Goal: Information Seeking & Learning: Learn about a topic

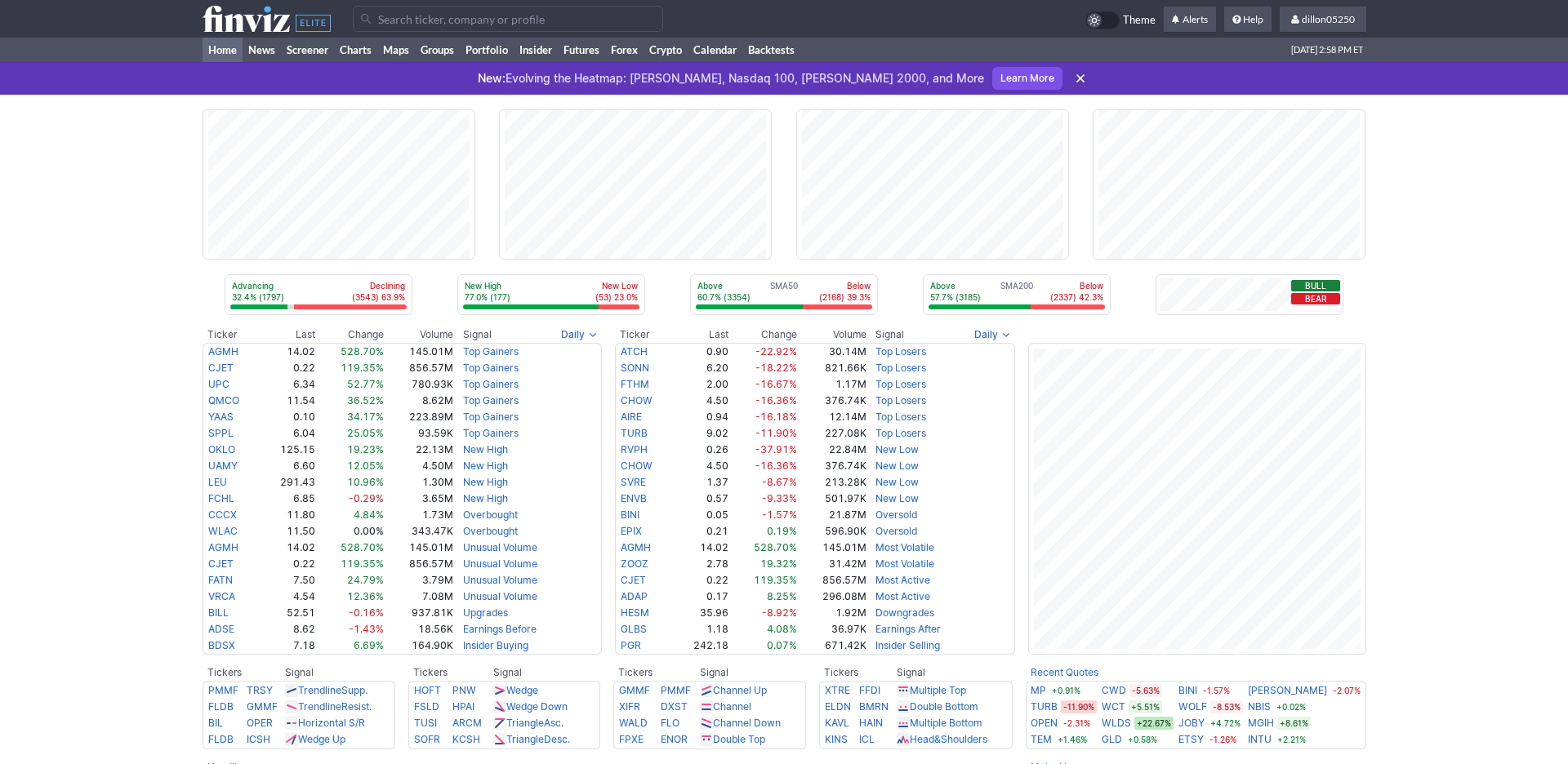
click at [404, 27] on input "Search" at bounding box center [508, 18] width 310 height 26
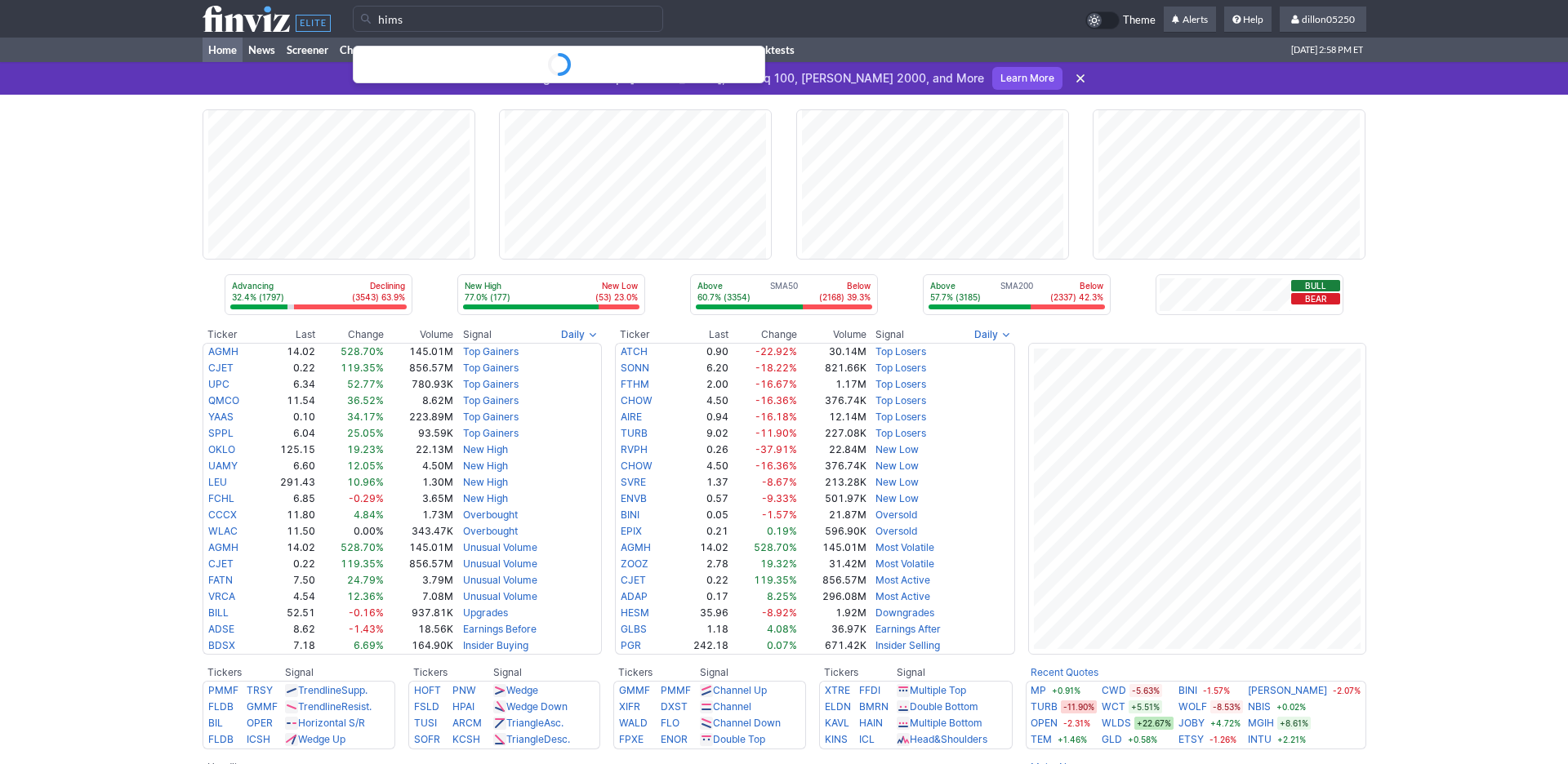
type input "hims"
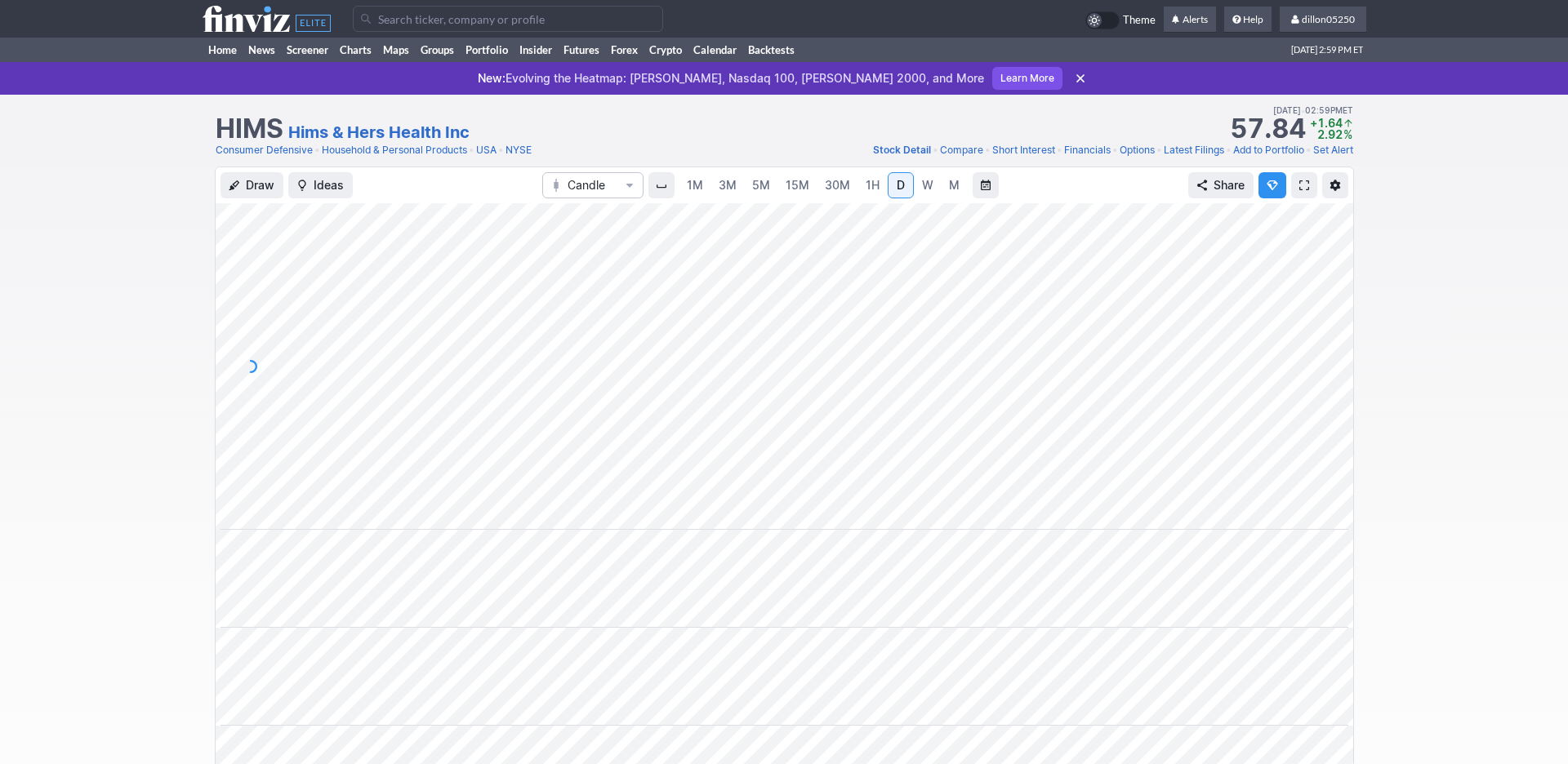
scroll to position [0, 98]
click at [1299, 191] on span at bounding box center [1304, 185] width 10 height 13
click at [239, 62] on link "Home" at bounding box center [222, 50] width 40 height 25
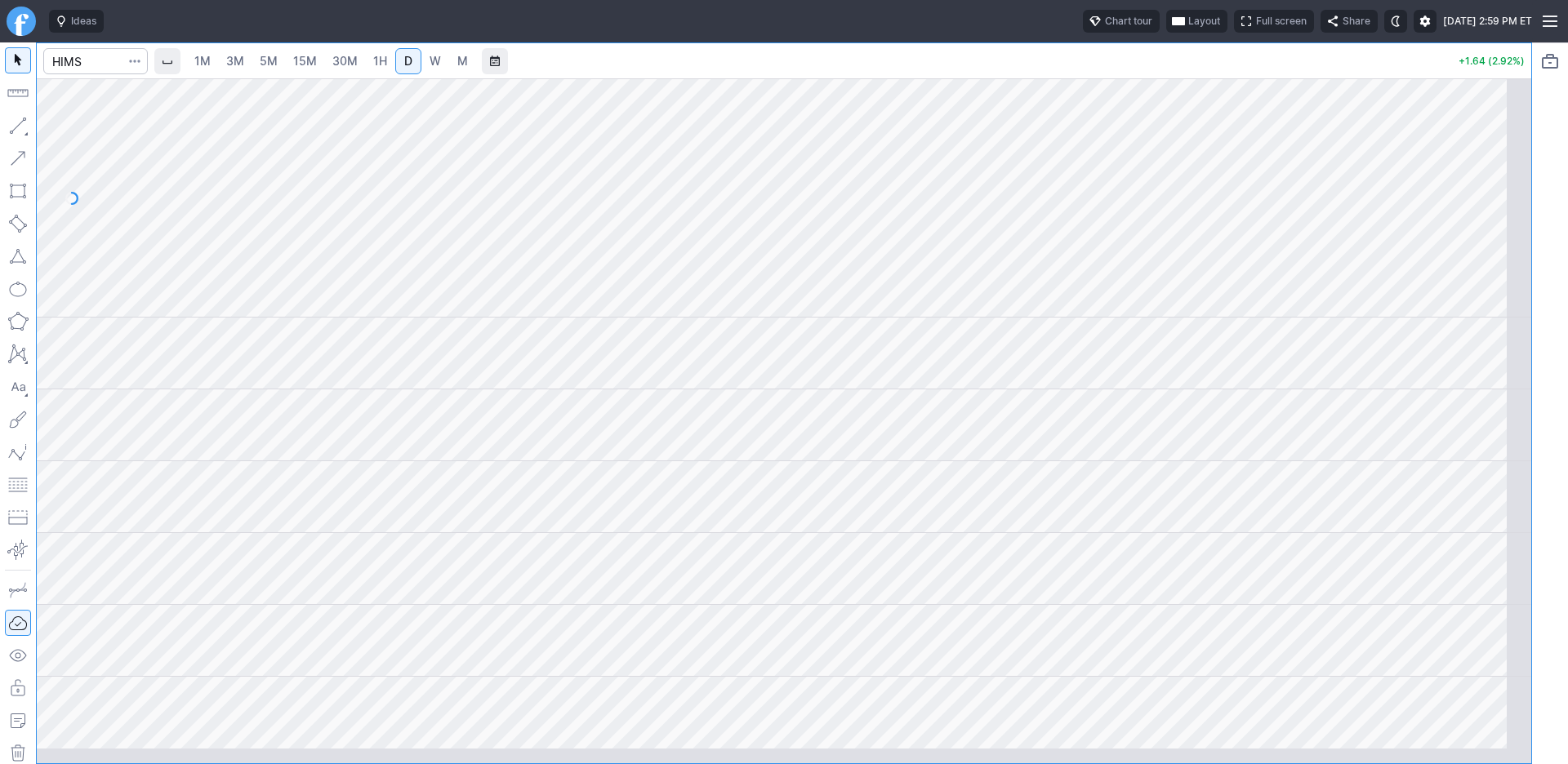
click at [1188, 29] on span "Layout" at bounding box center [1204, 21] width 32 height 16
click at [1066, 67] on button "Layout" at bounding box center [1055, 64] width 23 height 23
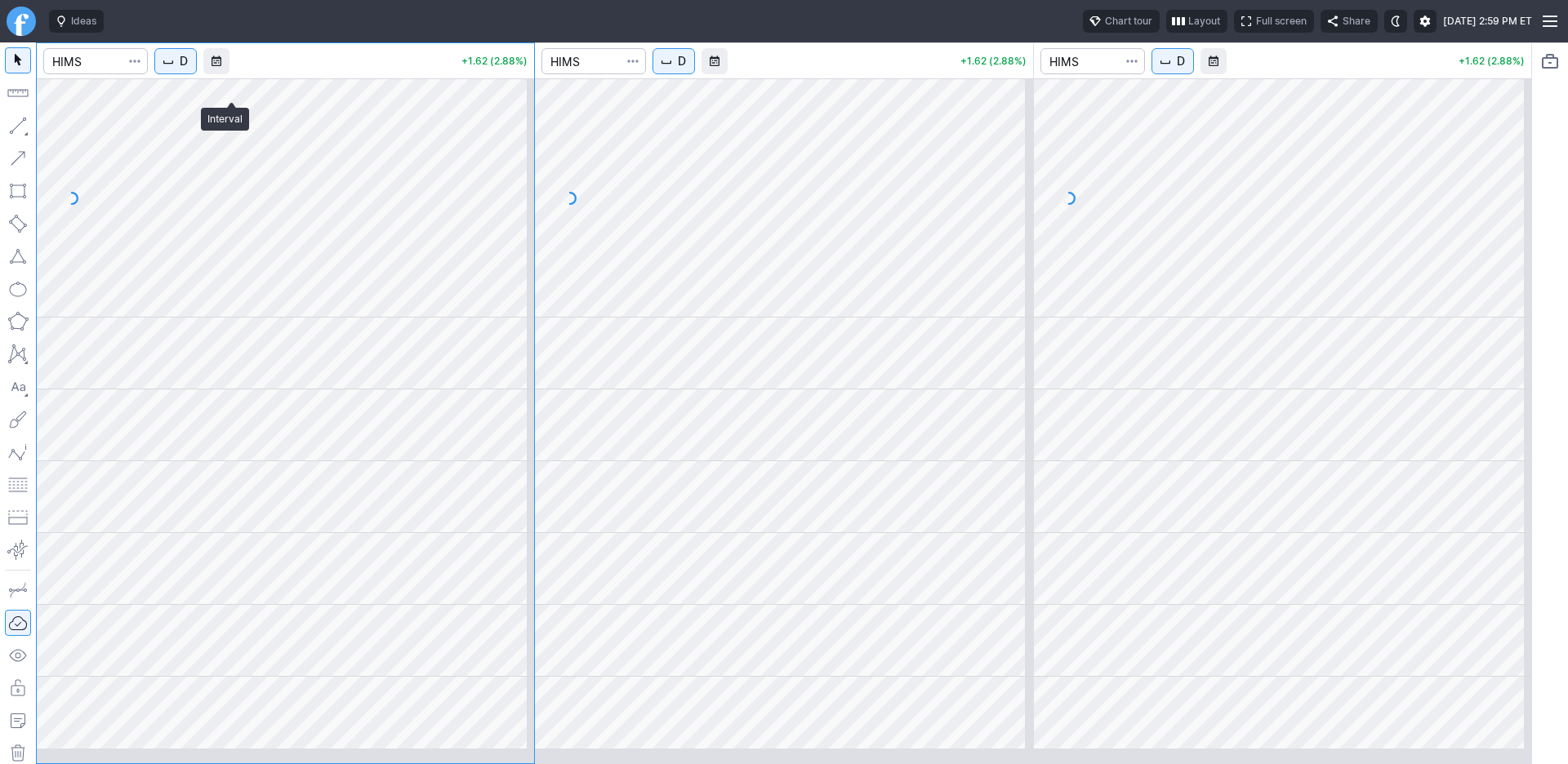
click at [188, 69] on span "D" at bounding box center [184, 61] width 8 height 16
click at [235, 128] on span "1 Minute" at bounding box center [244, 119] width 52 height 16
click at [686, 69] on span "D" at bounding box center [681, 61] width 8 height 16
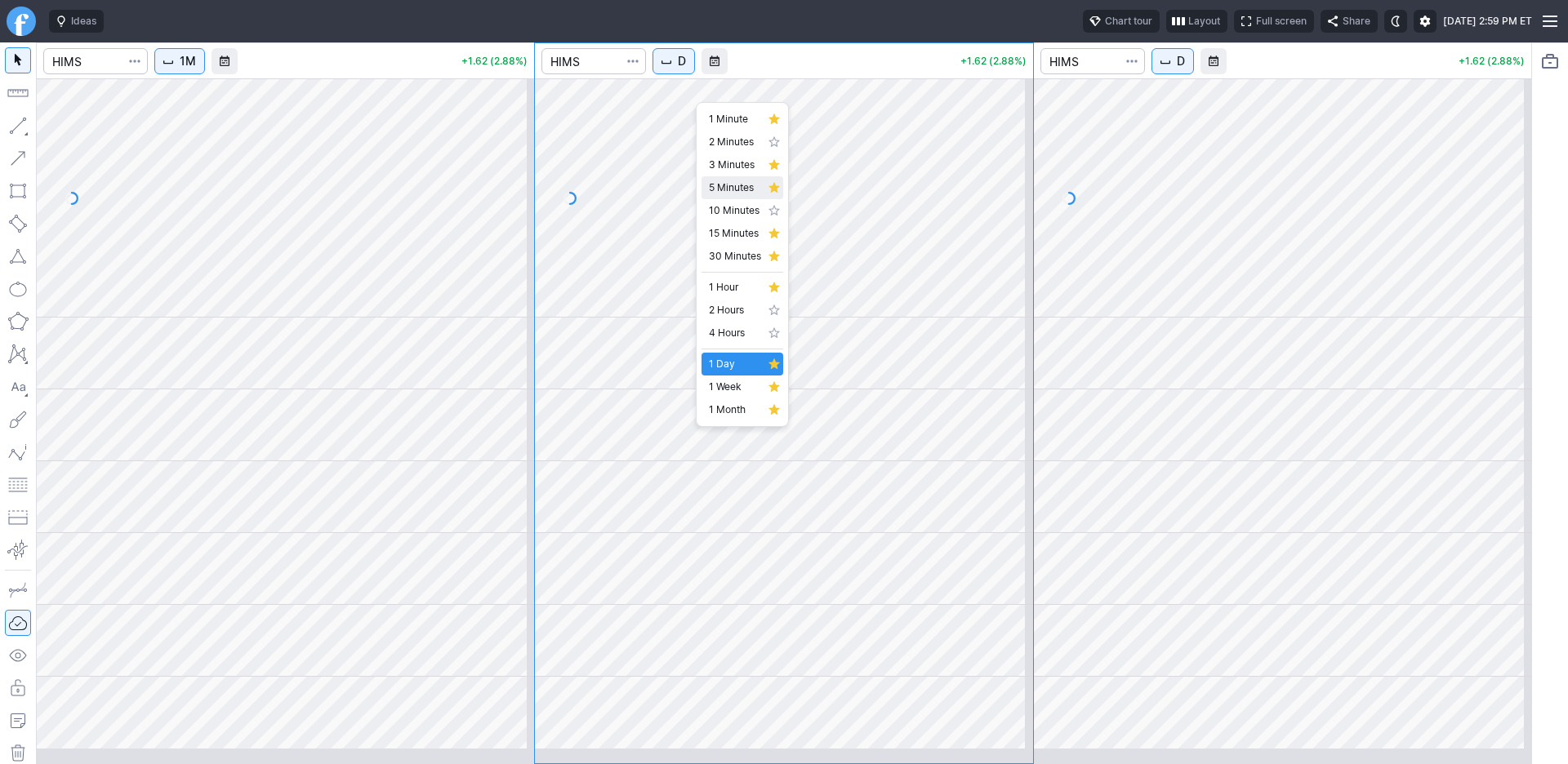
click at [720, 196] on span "5 Minutes" at bounding box center [734, 188] width 52 height 16
